Goal: Transaction & Acquisition: Purchase product/service

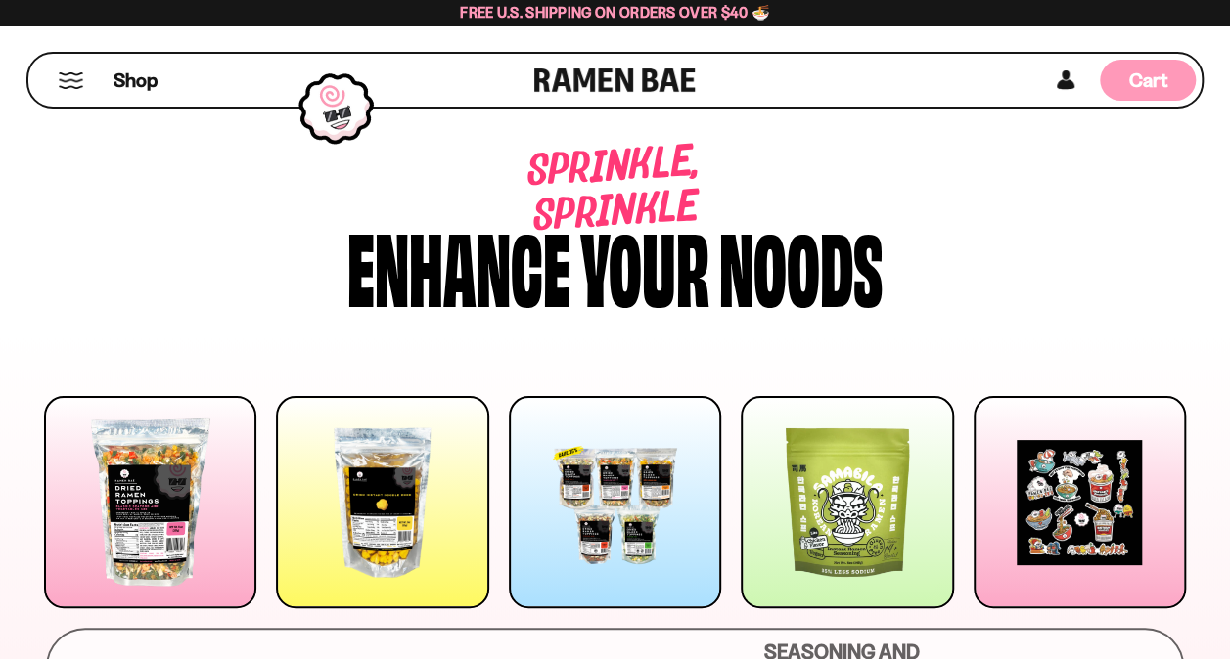
click at [1166, 70] on div "Cart D0381C2F-513E-4F90-8A41-6F0A75DCBAAA" at bounding box center [1148, 80] width 96 height 41
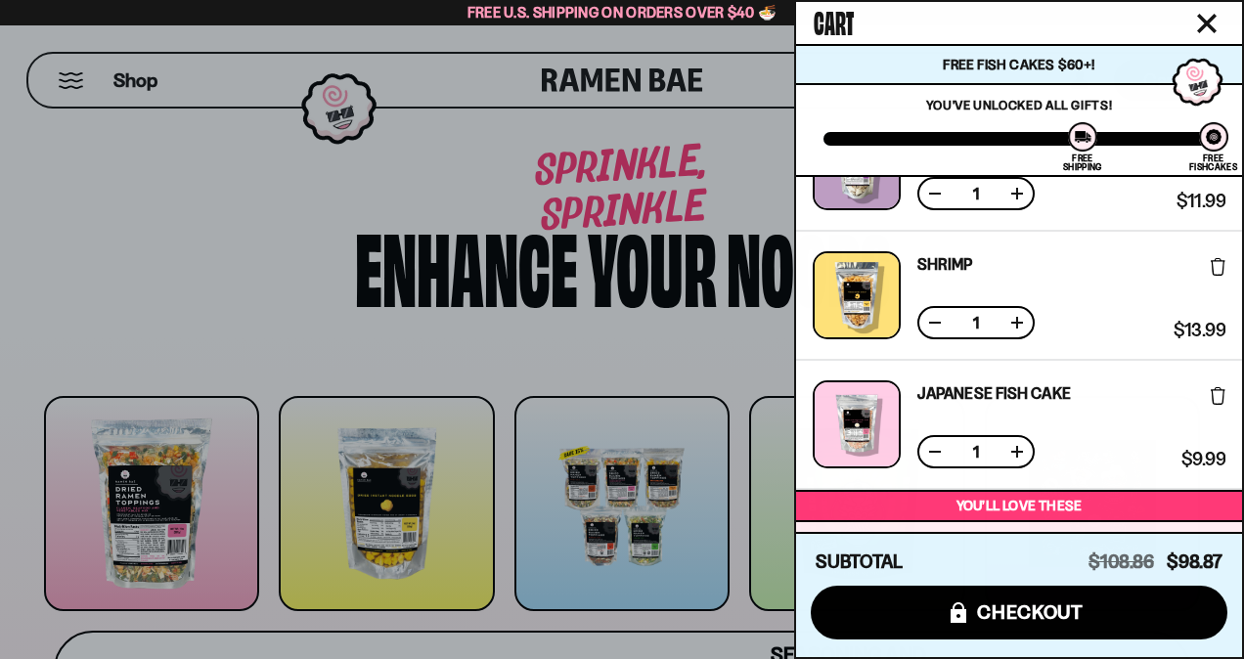
scroll to position [1499, 0]
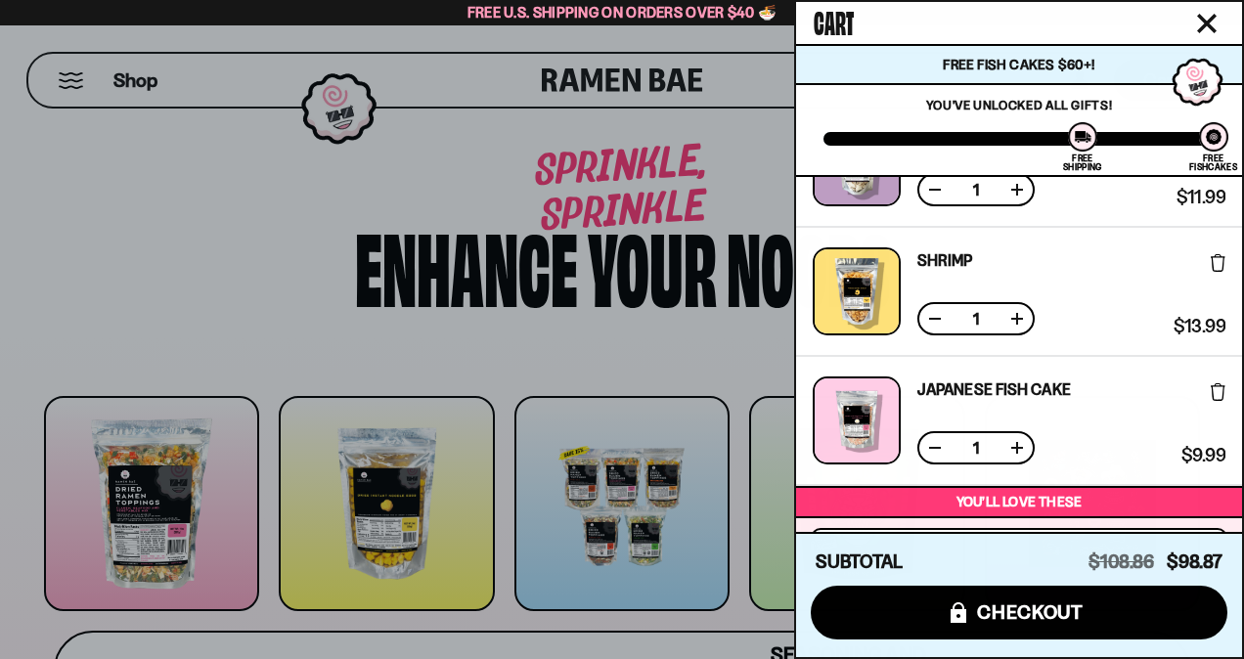
click at [1215, 396] on icon at bounding box center [1218, 392] width 15 height 18
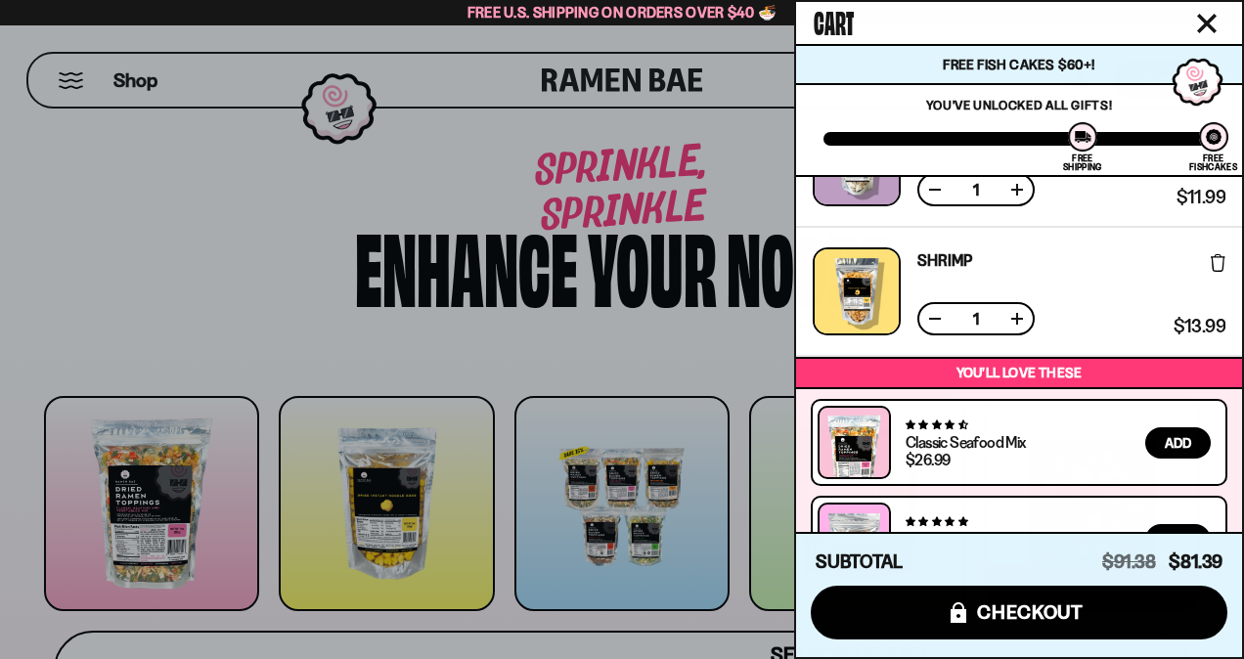
click at [1229, 262] on div "Shrimp Free Gift Subscription: 1 $13.99 $13.99 (Saved $0.00 )" at bounding box center [1019, 291] width 446 height 127
click at [1215, 272] on icon at bounding box center [1218, 263] width 15 height 18
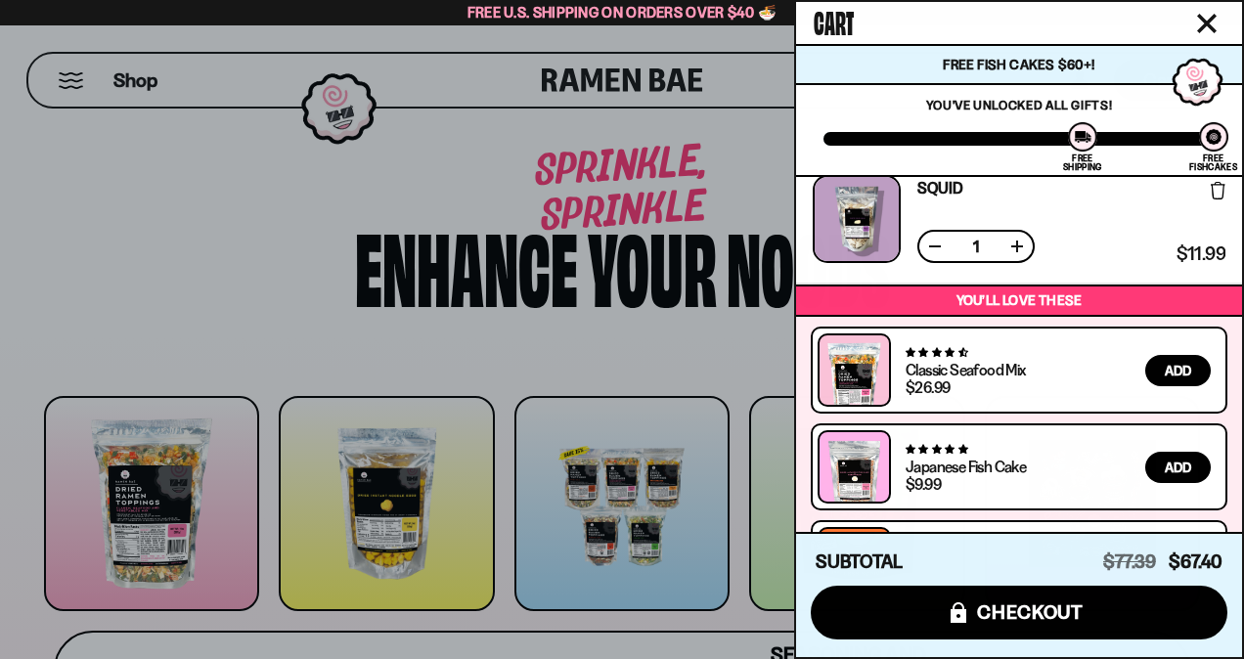
scroll to position [1340, 0]
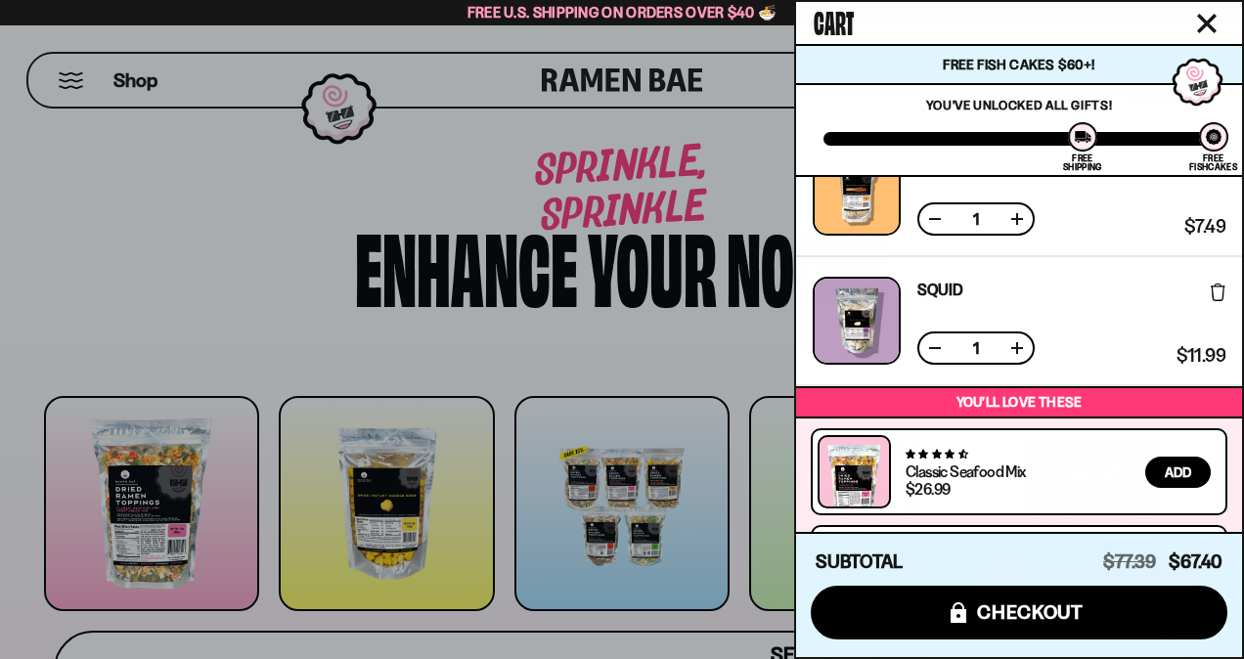
click at [1215, 293] on icon at bounding box center [1218, 293] width 15 height 18
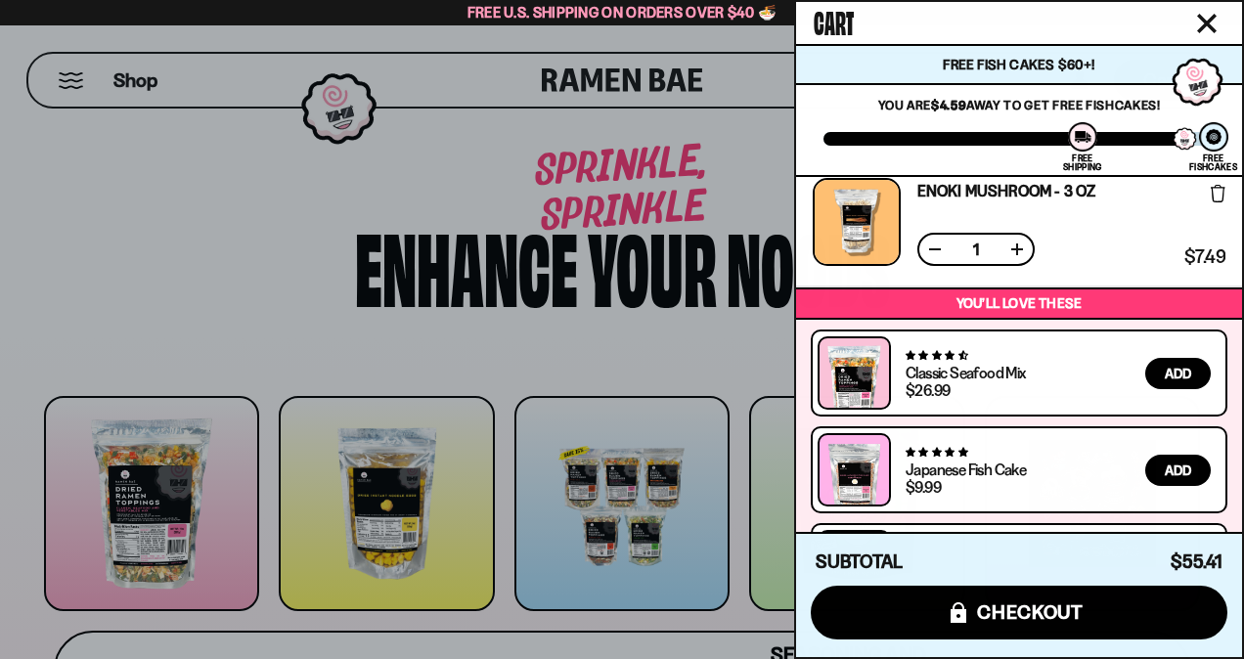
scroll to position [1098, 0]
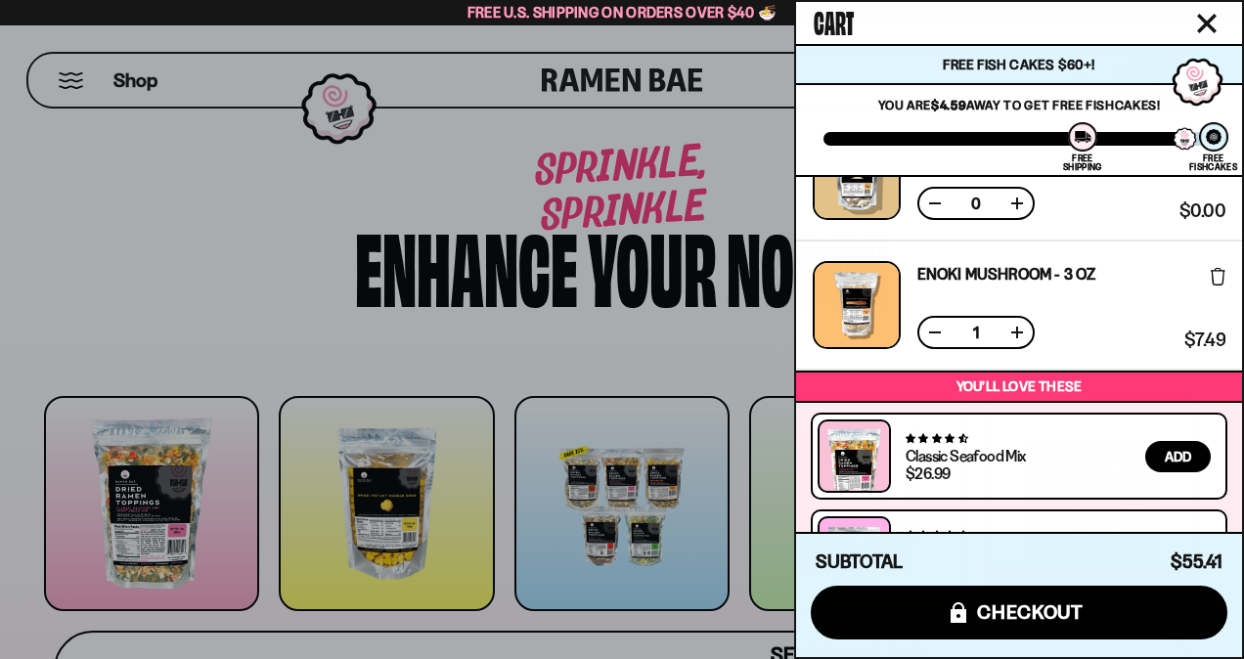
click at [1229, 276] on div "Enoki Mushroom - 3 OZ Free Gift Subscription: 1 $7.49 $7.49 (Saved $0.00 )" at bounding box center [1019, 305] width 446 height 127
click at [1229, 278] on div "Enoki Mushroom - 3 OZ Free Gift Subscription: 1 $7.49 $7.49 (Saved $0.00 )" at bounding box center [1019, 305] width 446 height 127
click at [1215, 281] on icon at bounding box center [1218, 277] width 15 height 18
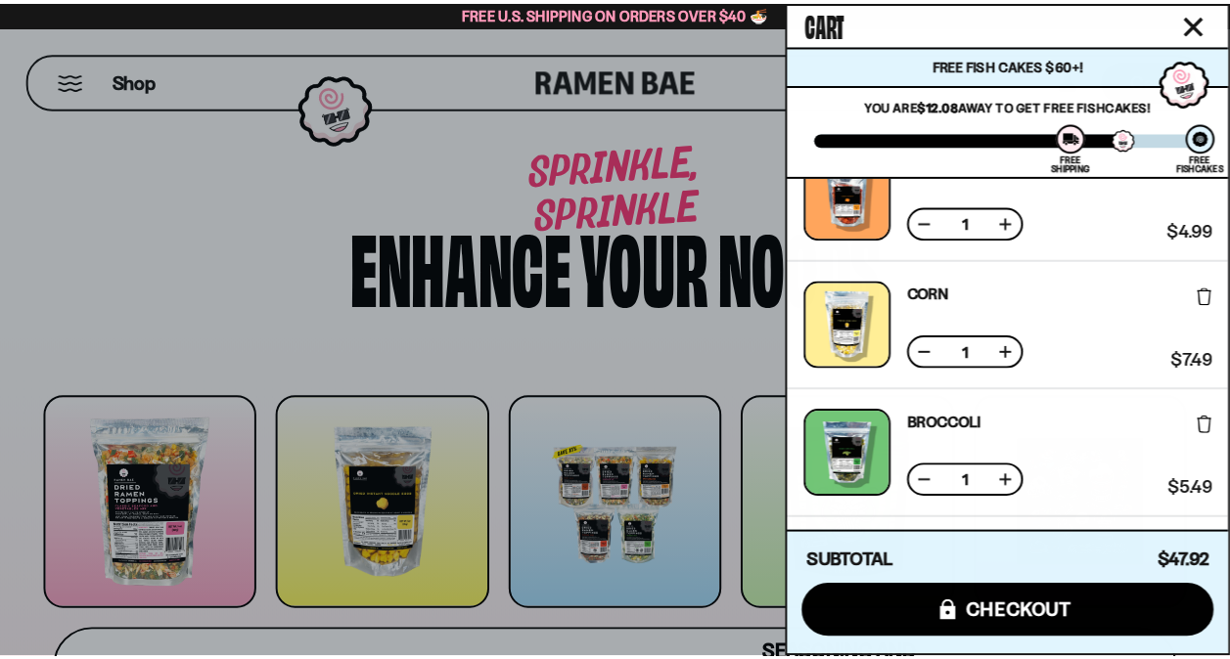
scroll to position [0, 0]
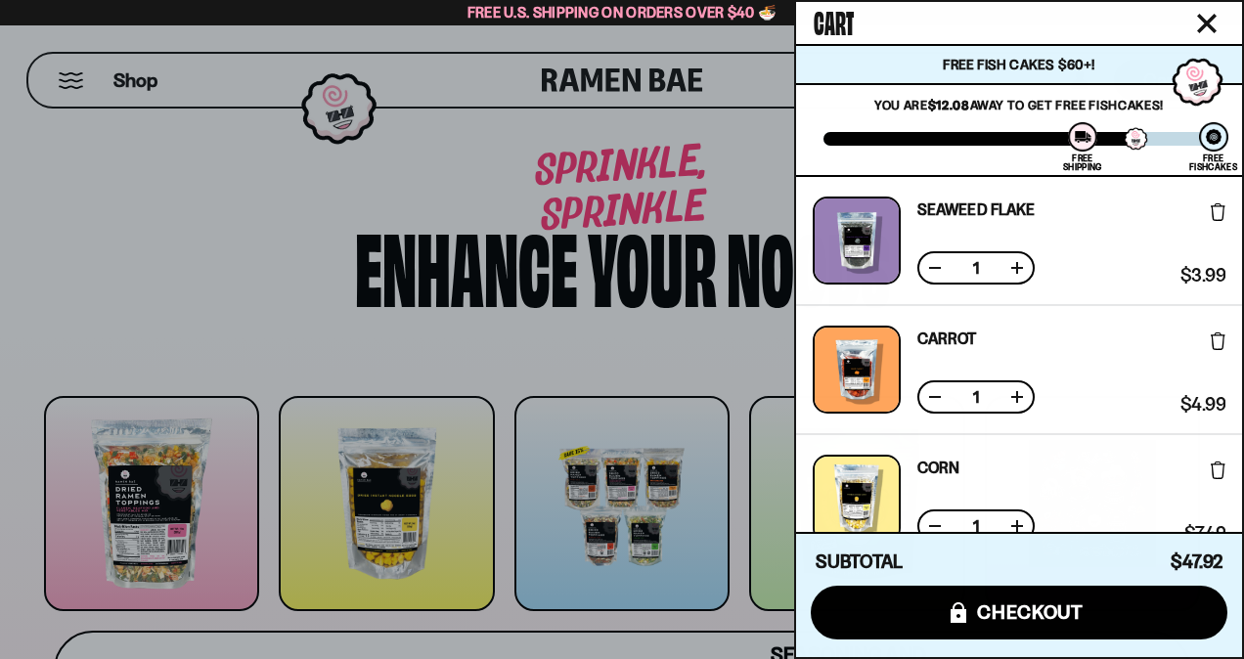
click at [1214, 214] on icon at bounding box center [1218, 212] width 15 height 18
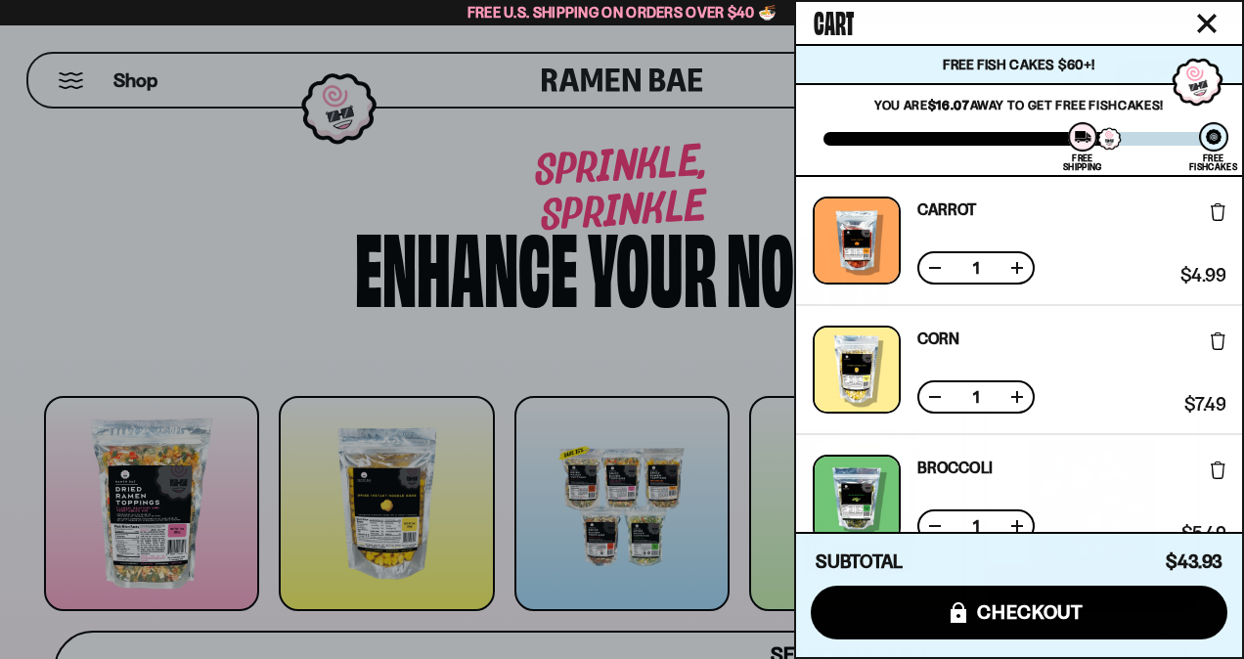
click at [1219, 221] on icon at bounding box center [1218, 212] width 15 height 18
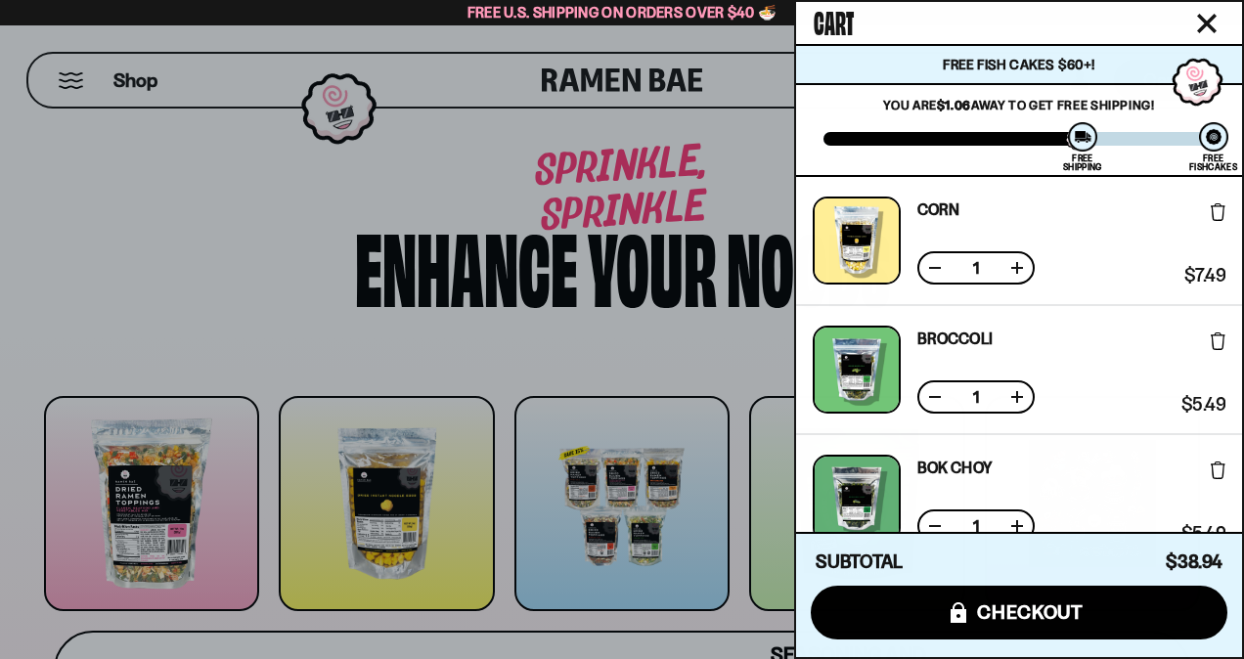
click at [1229, 218] on div "Corn Free Gift Subscription: 1 $7.49 $7.49 (Saved $0.00 )" at bounding box center [1019, 241] width 446 height 129
click at [1215, 216] on icon at bounding box center [1218, 212] width 15 height 18
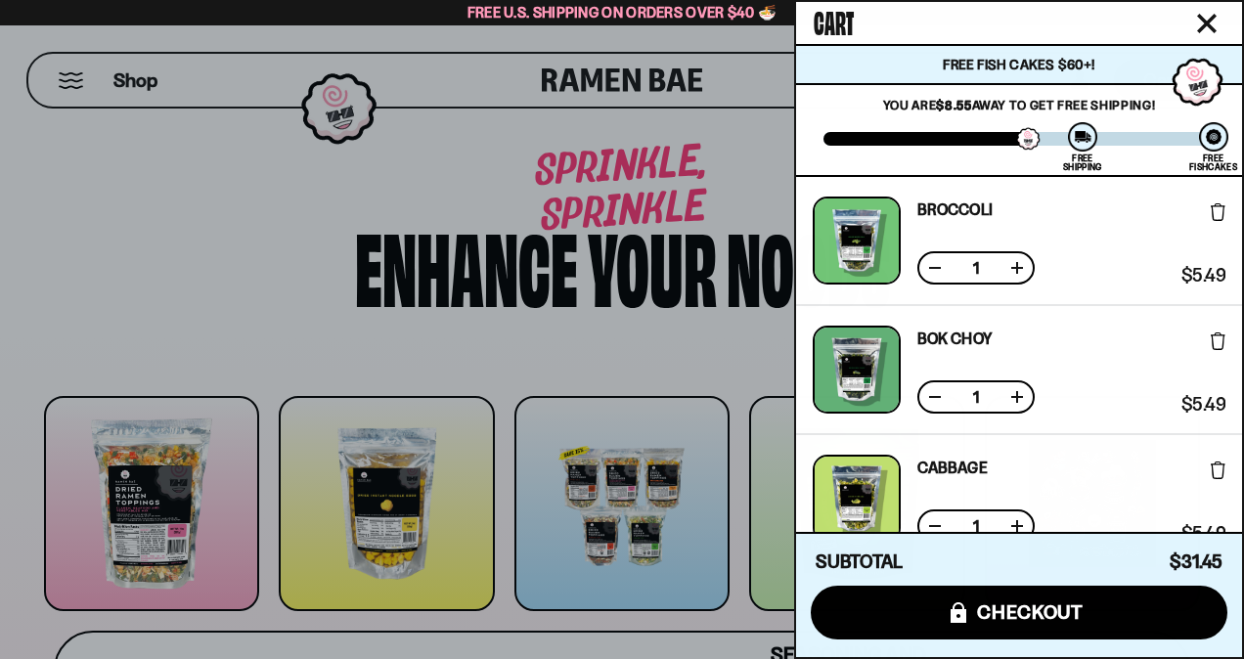
click at [1219, 221] on icon at bounding box center [1218, 212] width 15 height 18
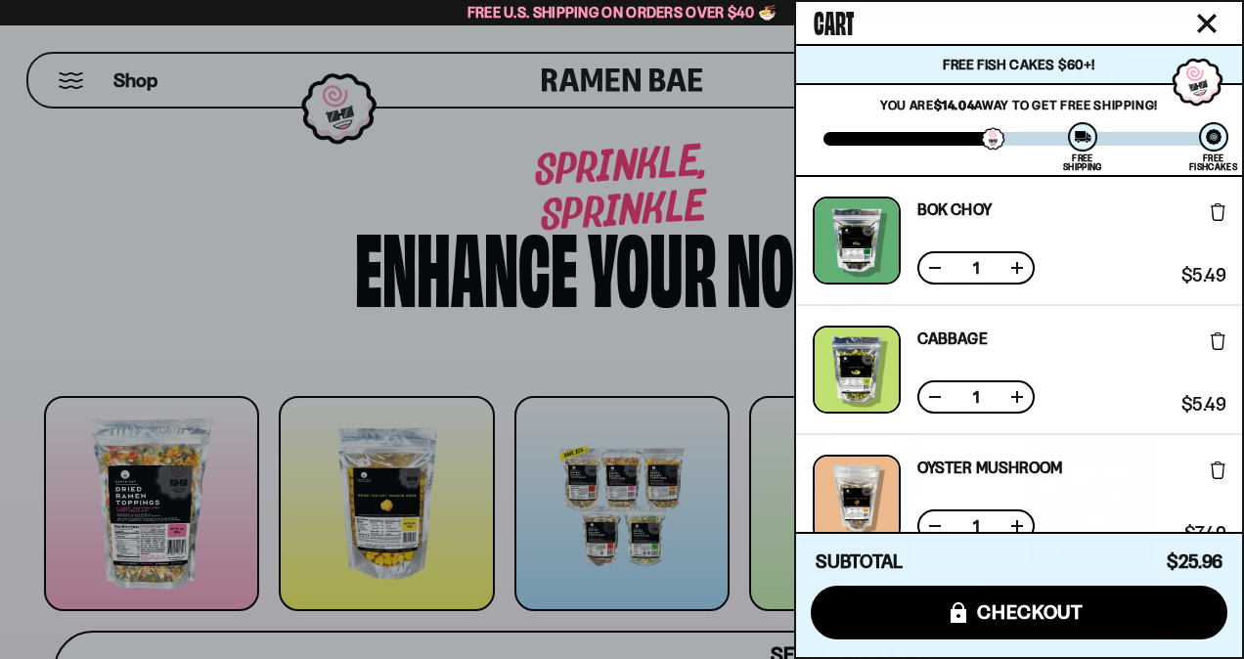
click at [1214, 215] on icon at bounding box center [1218, 212] width 15 height 18
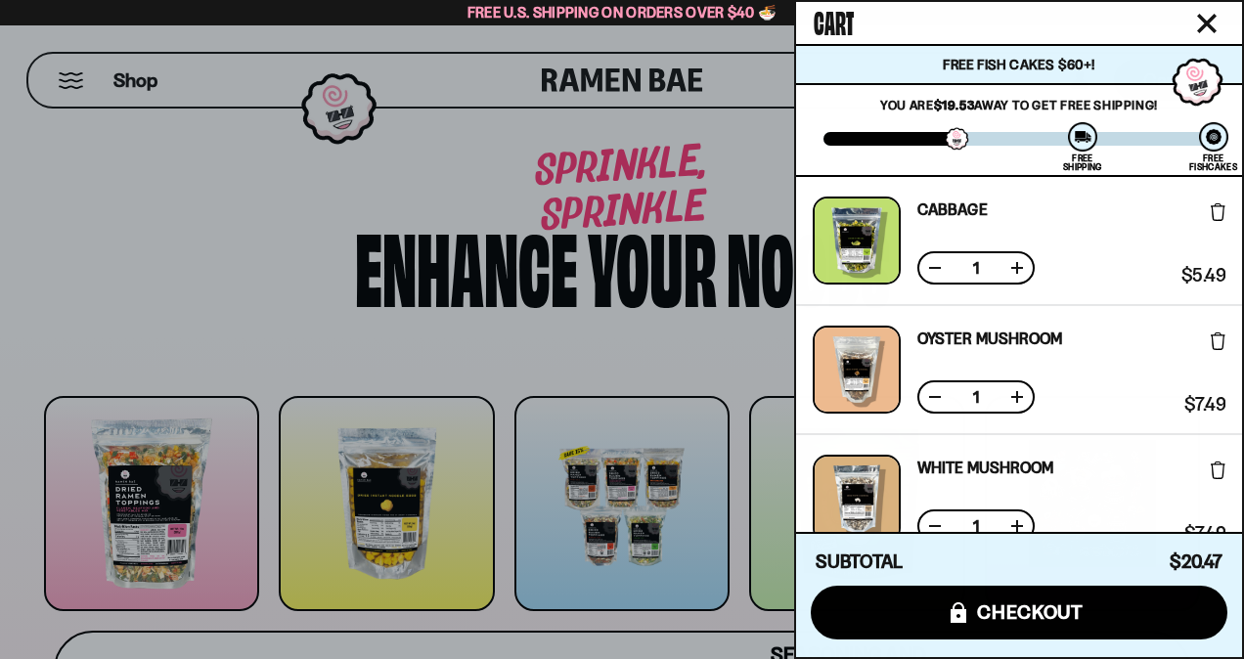
click at [1214, 216] on icon at bounding box center [1218, 212] width 15 height 18
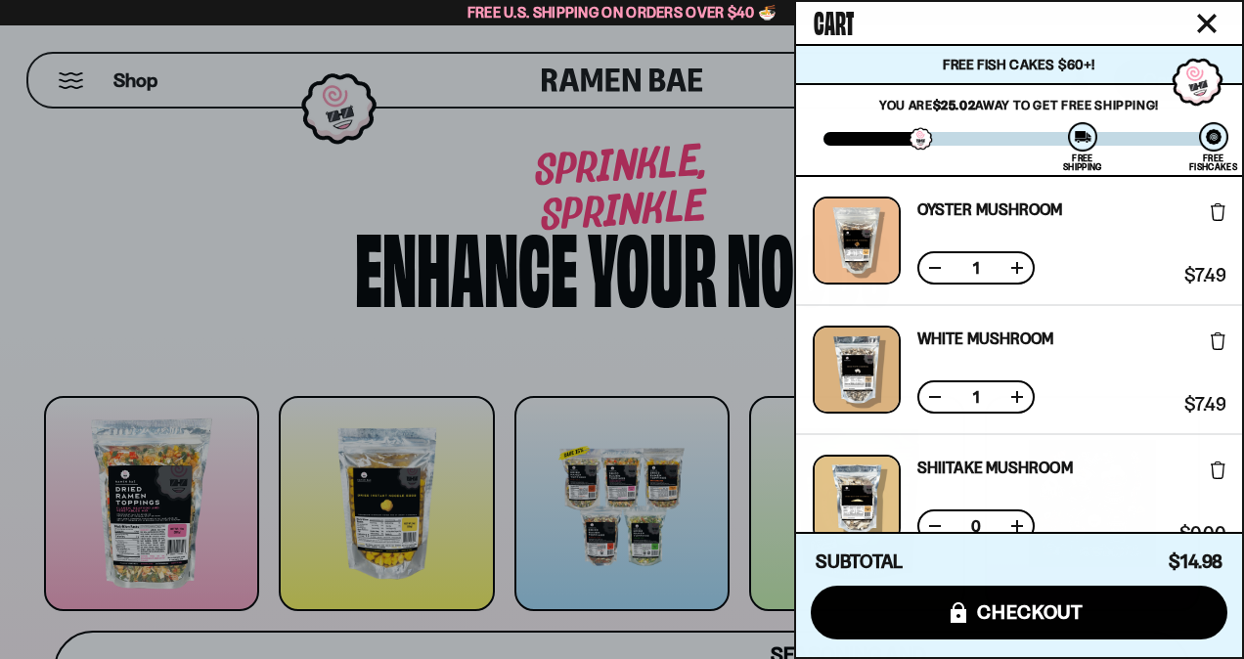
click at [1214, 221] on icon at bounding box center [1218, 212] width 15 height 18
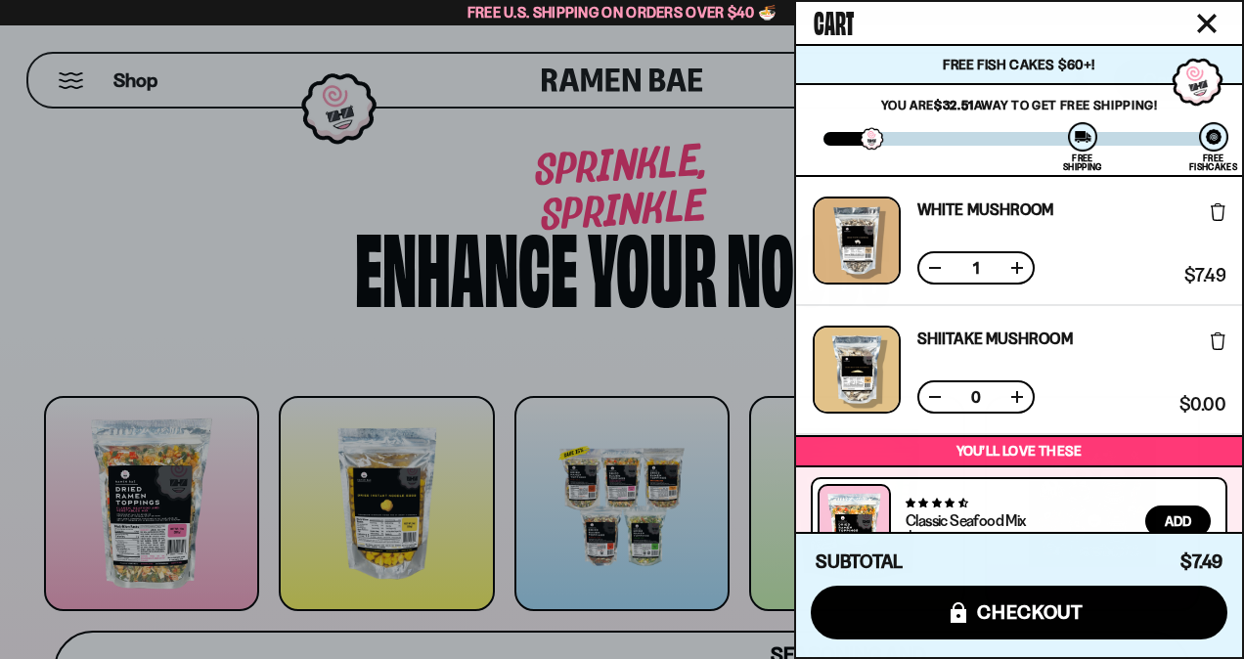
click at [1214, 216] on icon at bounding box center [1218, 212] width 15 height 18
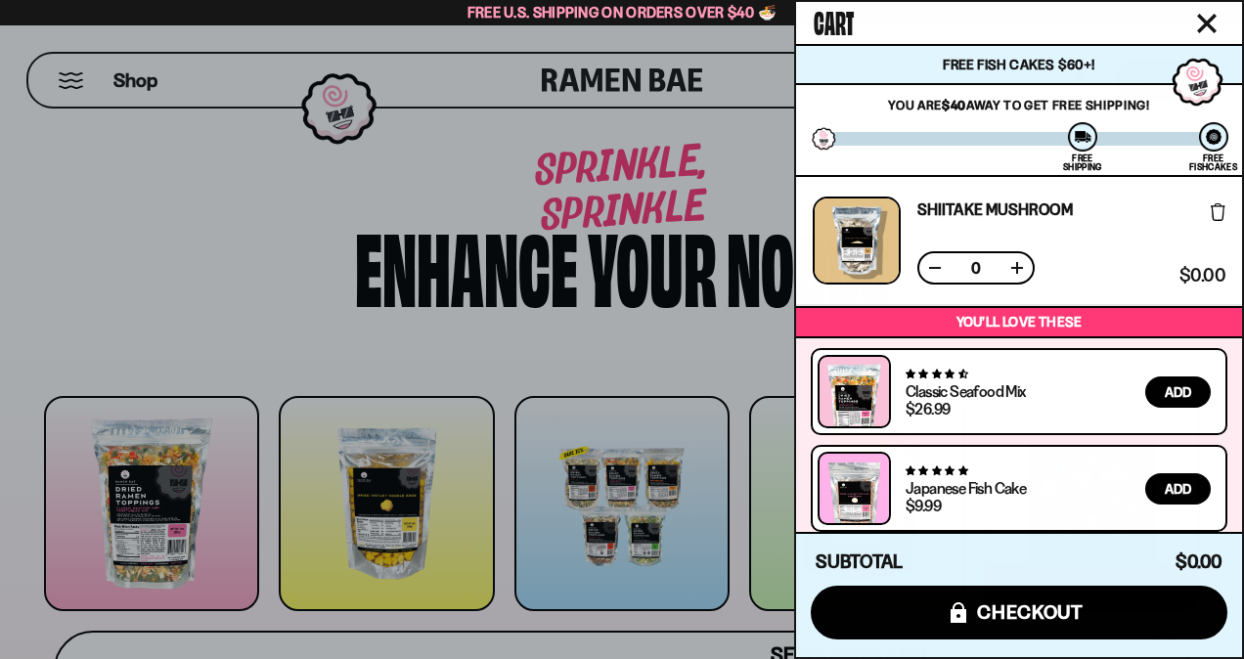
click at [1215, 214] on icon at bounding box center [1218, 212] width 15 height 18
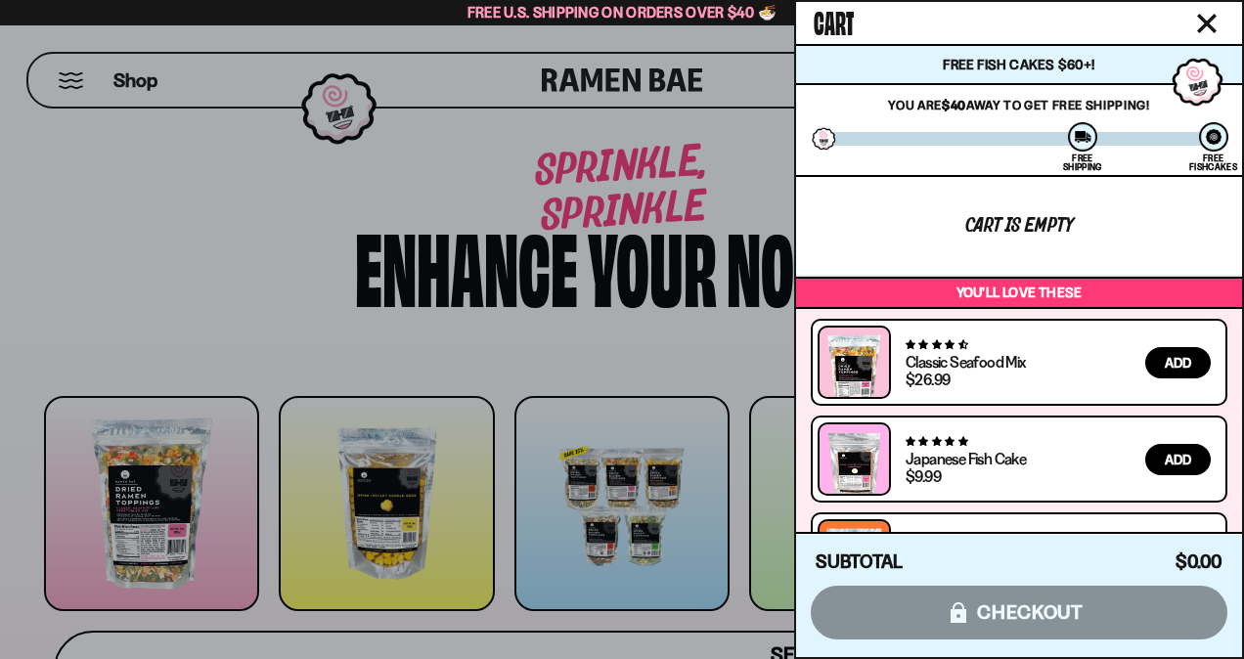
click at [645, 261] on div at bounding box center [622, 329] width 1244 height 659
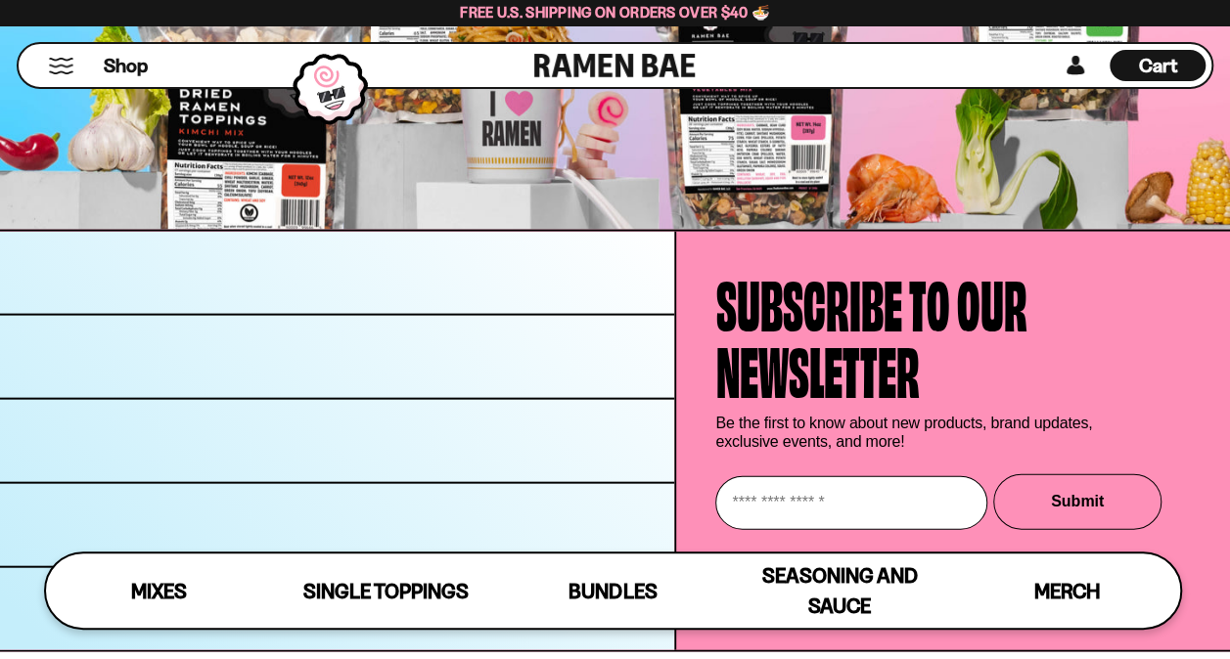
scroll to position [5689, 0]
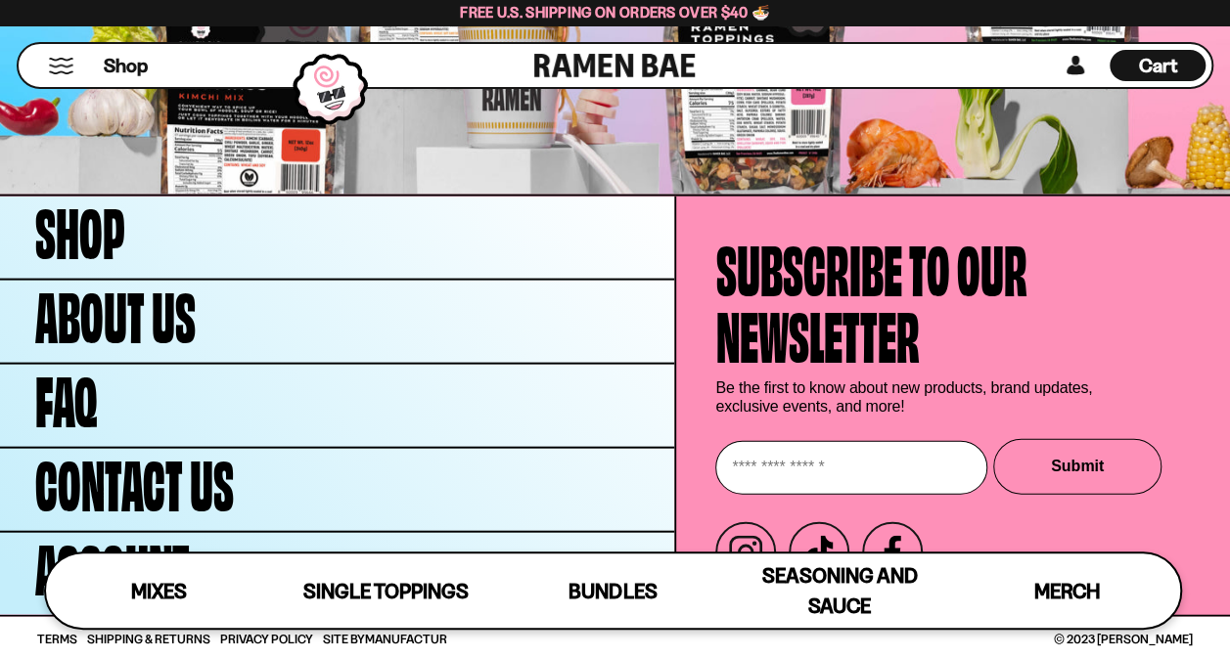
click at [68, 68] on button "Mobile Menu Trigger" at bounding box center [61, 66] width 26 height 17
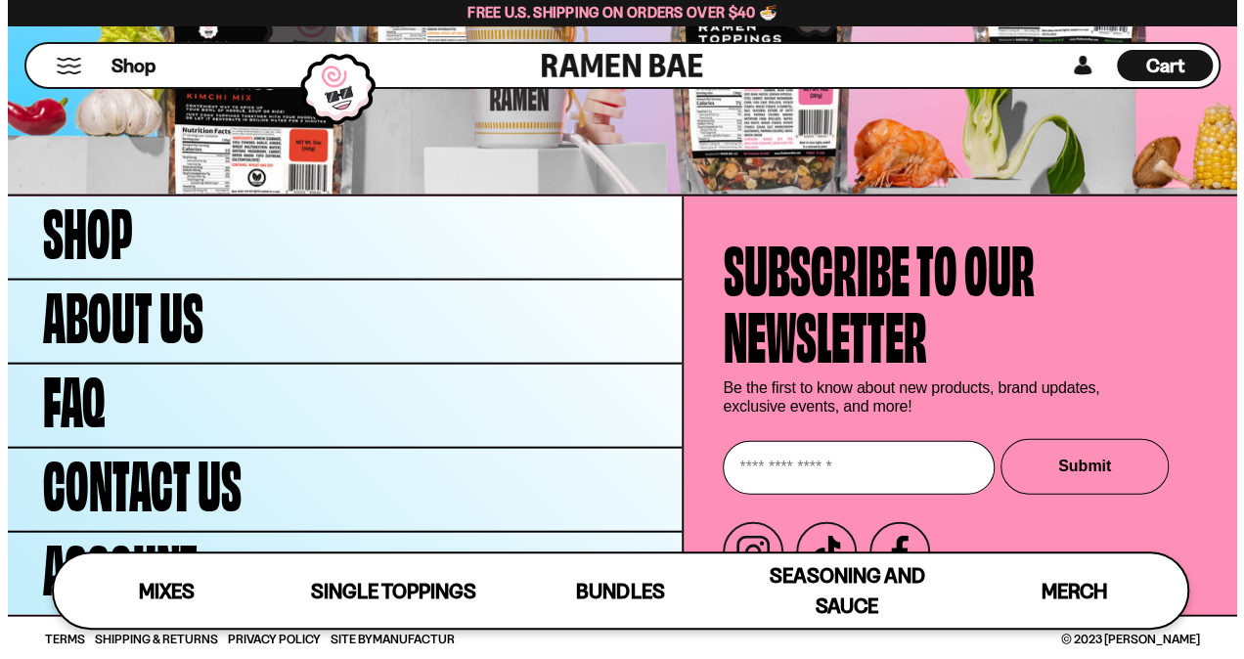
scroll to position [5738, 0]
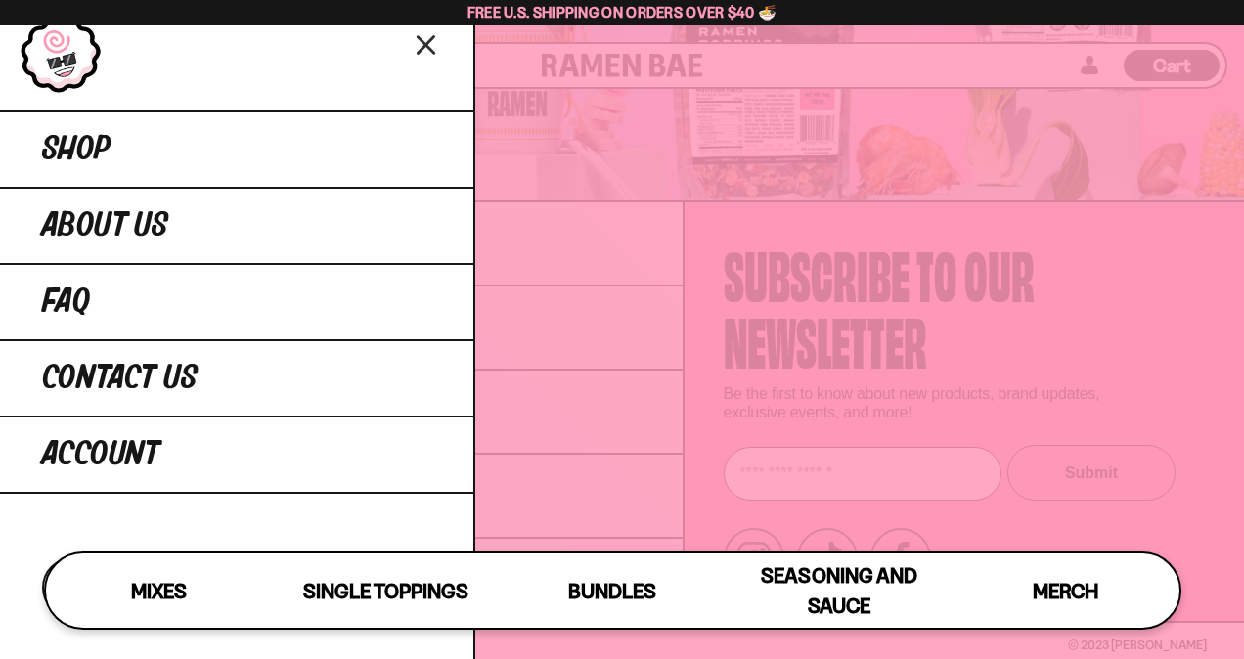
click at [432, 64] on span "Close menu" at bounding box center [427, 52] width 34 height 35
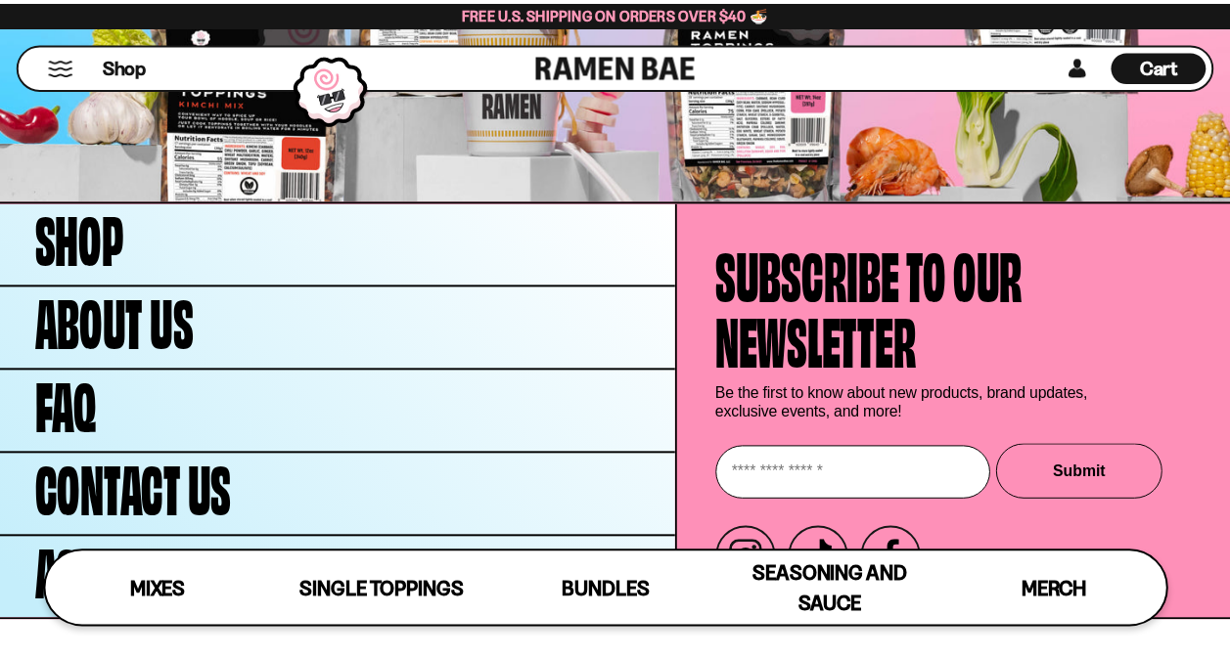
scroll to position [5689, 0]
